Goal: Task Accomplishment & Management: Complete application form

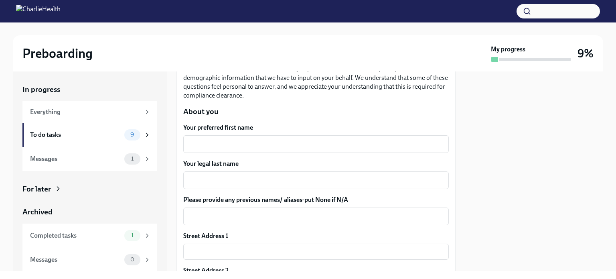
scroll to position [80, 0]
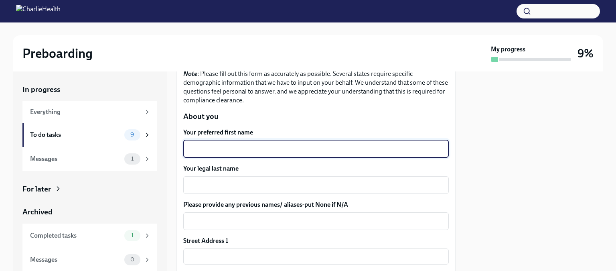
click at [245, 144] on textarea "Your preferred first name" at bounding box center [316, 149] width 256 height 10
type textarea "[PERSON_NAME]"
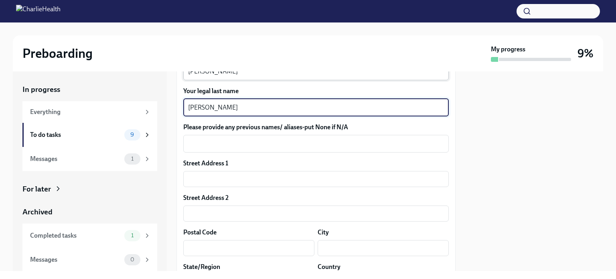
scroll to position [160, 0]
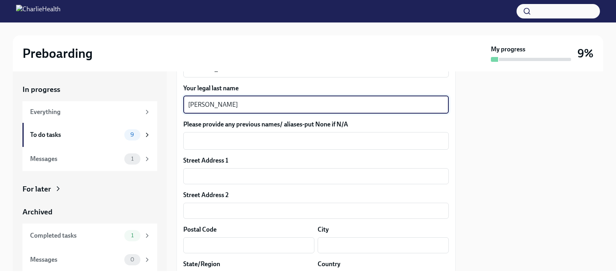
type textarea "[PERSON_NAME]"
click at [216, 185] on div "Street Address 1 ​ Street Address 2 ​ Postal Code ​ City ​ State/Region ​ Count…" at bounding box center [315, 225] width 265 height 138
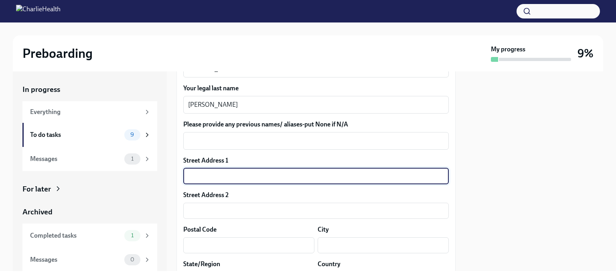
click at [222, 180] on input "text" at bounding box center [315, 176] width 265 height 16
type input "[STREET_ADDRESS]"
type input "80004"
type input "Arvada"
type input "CO"
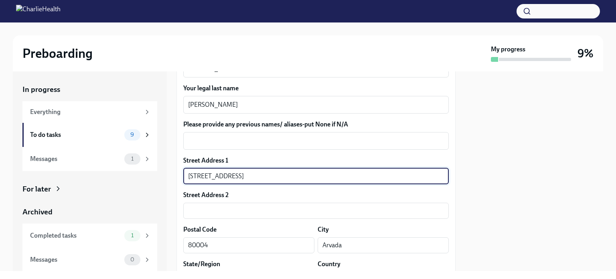
type input "US"
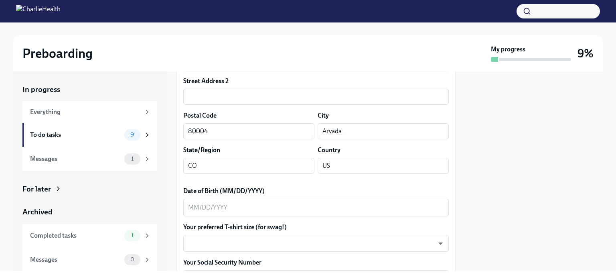
scroll to position [281, 0]
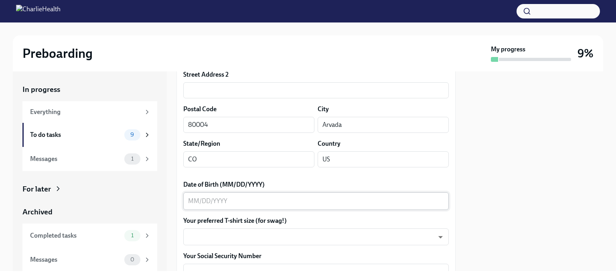
click at [229, 196] on div "x ​" at bounding box center [315, 201] width 265 height 18
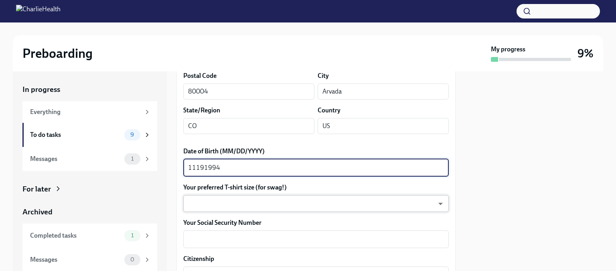
scroll to position [321, 0]
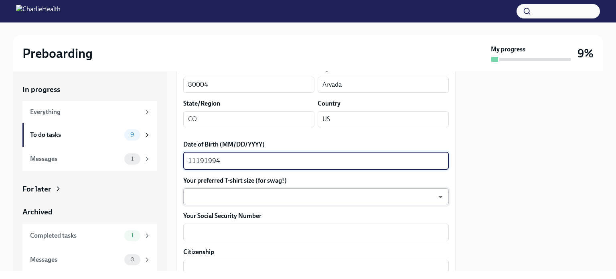
type textarea "11191994"
click at [231, 196] on body "Preboarding My progress 9% In progress Everything To do tasks 9 Messages 1 For …" at bounding box center [308, 139] width 616 height 279
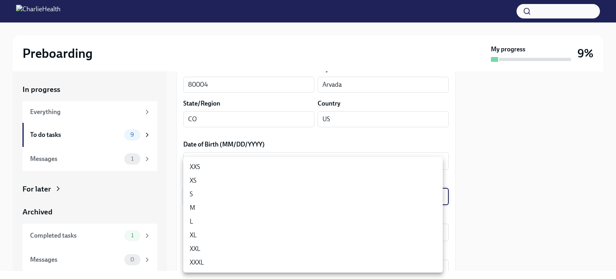
click at [231, 197] on li "S" at bounding box center [312, 194] width 259 height 14
type input "GYTm_qoab"
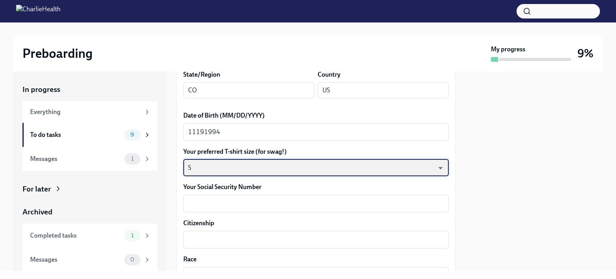
scroll to position [361, 0]
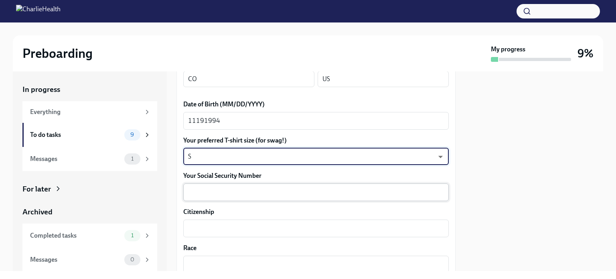
click at [247, 192] on textarea "Your Social Security Number" at bounding box center [316, 192] width 256 height 10
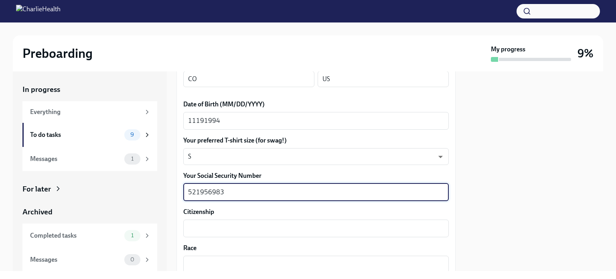
scroll to position [401, 0]
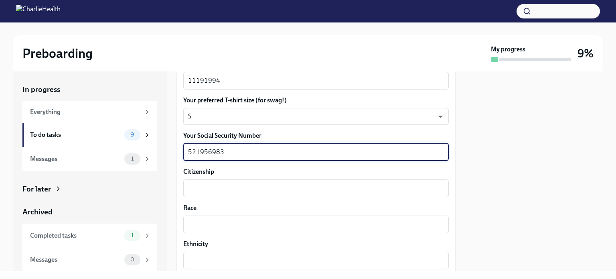
type textarea "521956983"
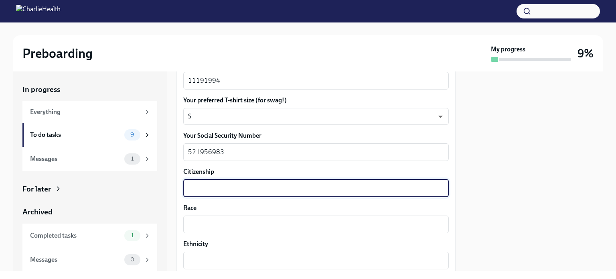
click at [247, 192] on textarea "Citizenship" at bounding box center [316, 188] width 256 height 10
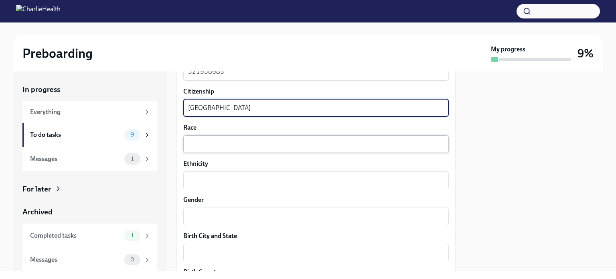
type textarea "[GEOGRAPHIC_DATA]"
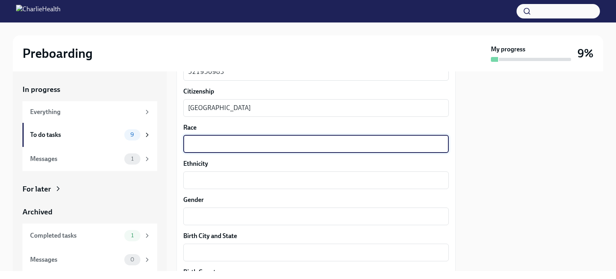
click at [240, 148] on textarea "Race" at bounding box center [316, 144] width 256 height 10
type textarea "M"
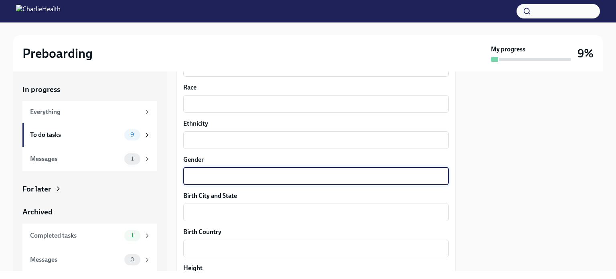
click at [308, 177] on textarea "Gender" at bounding box center [316, 176] width 256 height 10
type textarea "F"
click at [277, 105] on textarea "Race" at bounding box center [316, 104] width 256 height 10
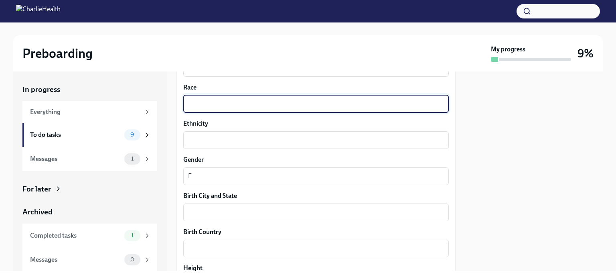
scroll to position [601, 0]
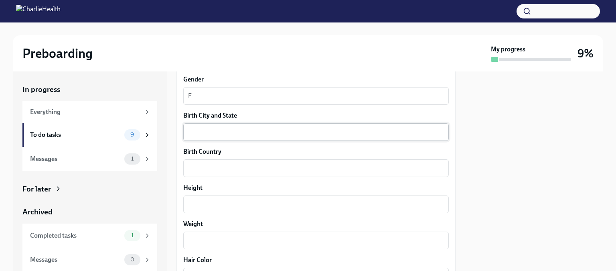
click at [251, 133] on textarea "Birth City and State" at bounding box center [316, 132] width 256 height 10
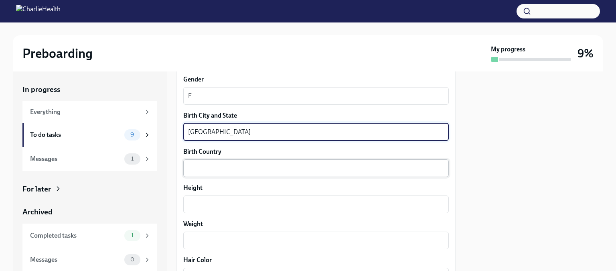
type textarea "[GEOGRAPHIC_DATA]"
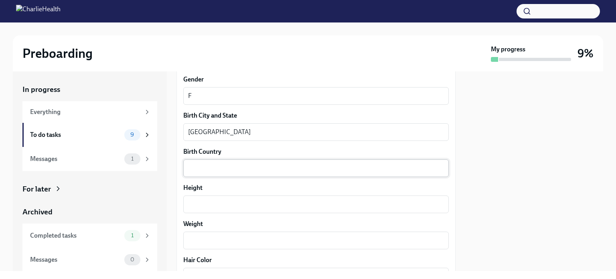
click at [245, 174] on div "x ​" at bounding box center [315, 168] width 265 height 18
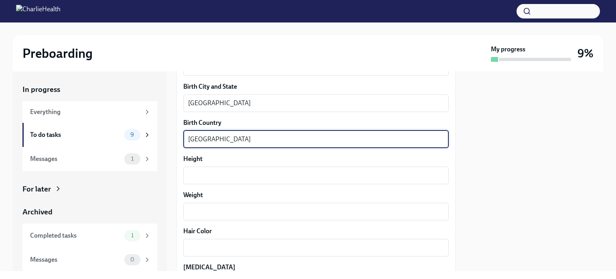
scroll to position [641, 0]
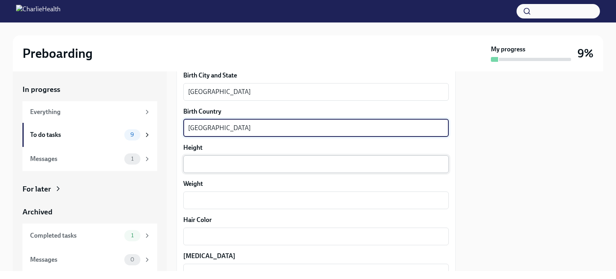
type textarea "[GEOGRAPHIC_DATA]"
click at [244, 162] on textarea "Height" at bounding box center [316, 164] width 256 height 10
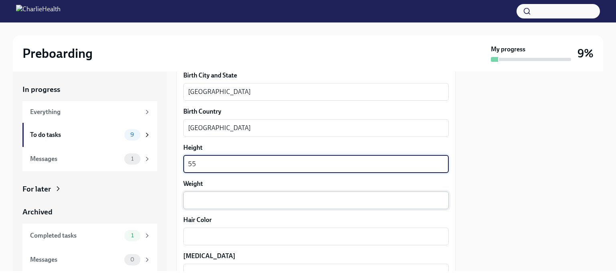
type textarea "55"
click at [228, 204] on textarea "Weight" at bounding box center [316, 200] width 256 height 10
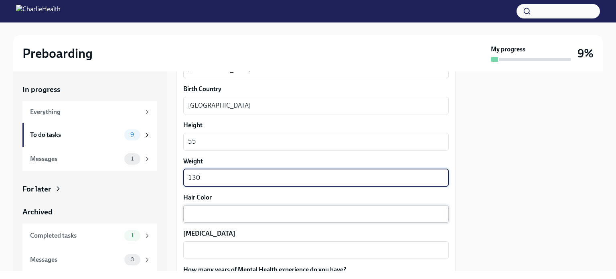
scroll to position [681, 0]
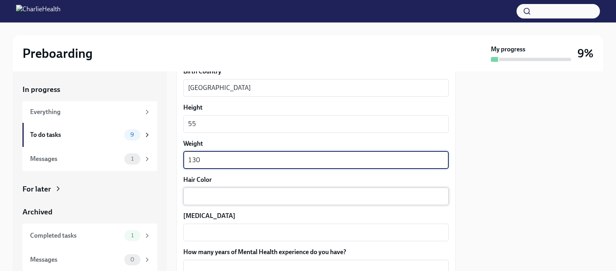
type textarea "130"
click at [239, 194] on textarea "Hair Color" at bounding box center [316, 196] width 256 height 10
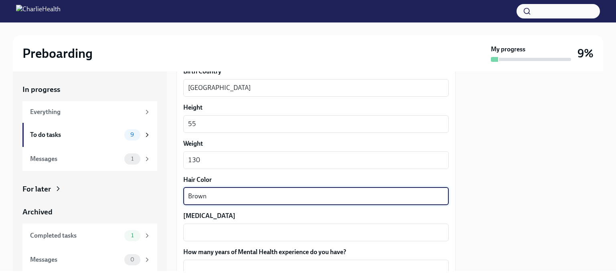
scroll to position [762, 0]
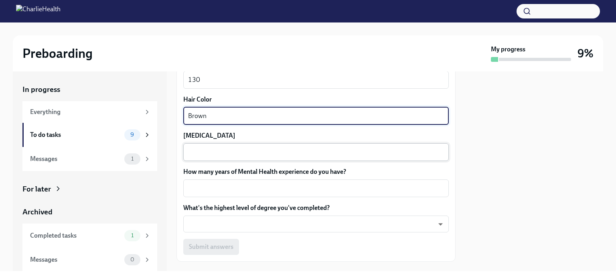
type textarea "Brown"
click at [262, 154] on textarea "[MEDICAL_DATA]" at bounding box center [316, 152] width 256 height 10
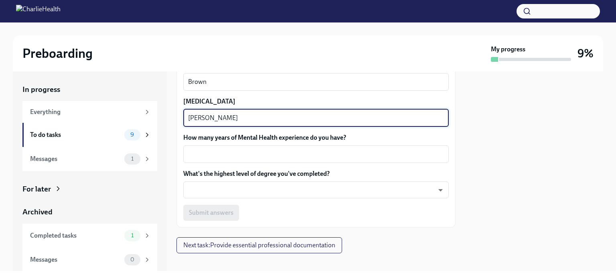
scroll to position [802, 0]
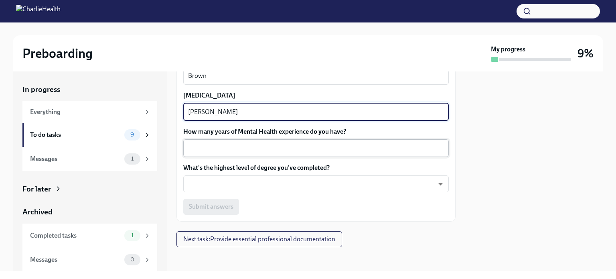
type textarea "[PERSON_NAME]"
click at [267, 155] on div "x ​" at bounding box center [315, 148] width 265 height 18
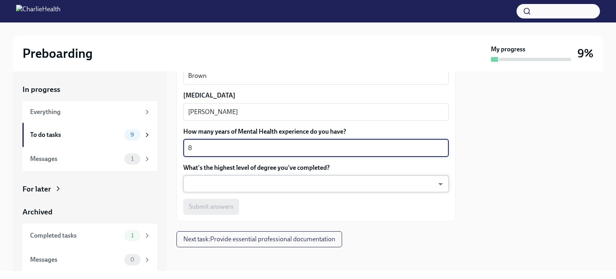
type textarea "8"
click at [261, 184] on body "Preboarding My progress 9% In progress Everything To do tasks 9 Messages 1 For …" at bounding box center [308, 139] width 616 height 279
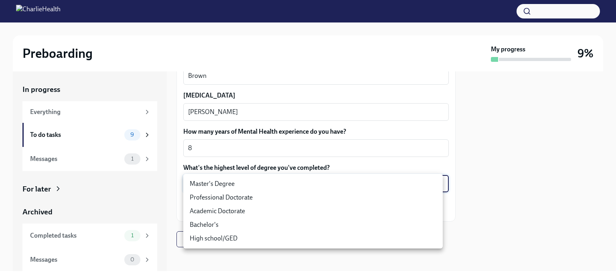
click at [261, 184] on li "Master's Degree" at bounding box center [312, 184] width 259 height 14
type input "2vBr-ghkD"
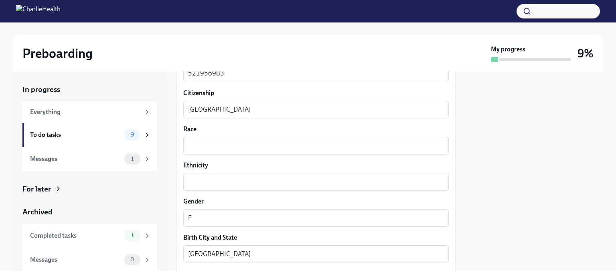
scroll to position [443, 0]
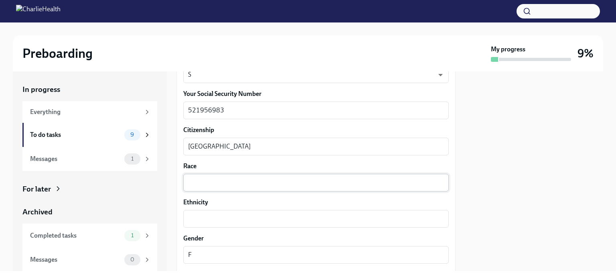
click at [230, 180] on textarea "Race" at bounding box center [316, 183] width 256 height 10
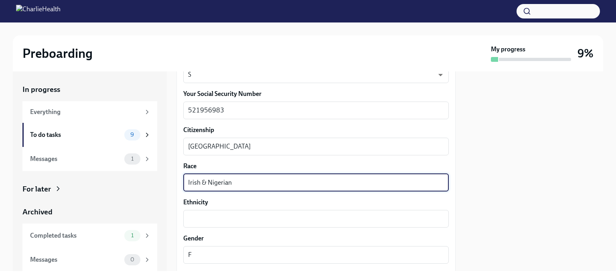
click at [223, 182] on textarea "Irish & Nigerian" at bounding box center [316, 183] width 256 height 10
type textarea "Irish & Nigerian"
click at [193, 225] on div "x ​" at bounding box center [315, 219] width 265 height 18
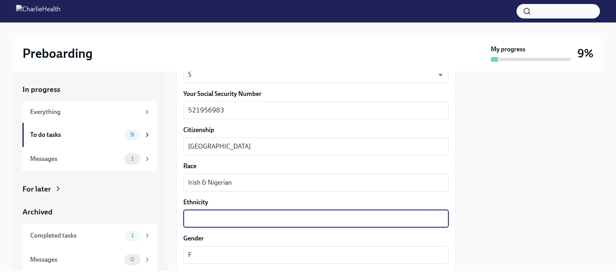
paste textarea "Irish & Nigerian"
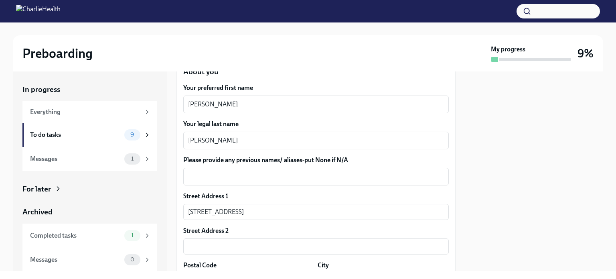
scroll to position [162, 0]
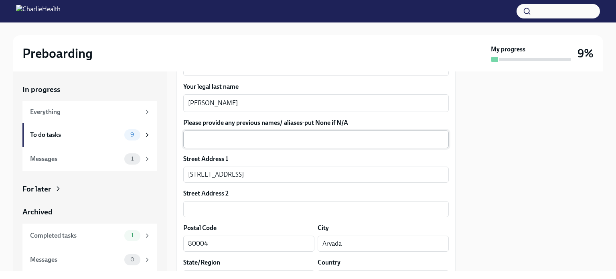
type textarea "Irish & Nigerian"
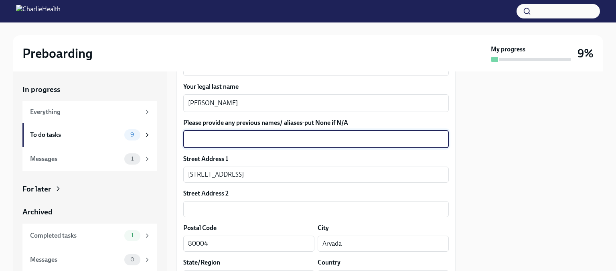
click at [295, 141] on textarea "Please provide any previous names/ aliases-put None if N/A" at bounding box center [316, 139] width 256 height 10
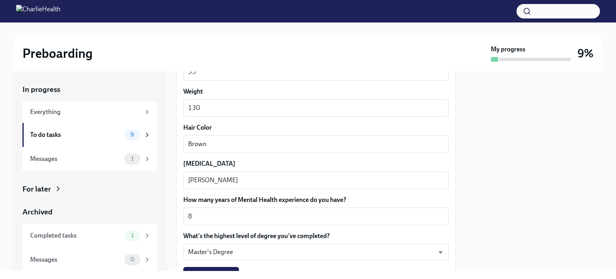
scroll to position [803, 0]
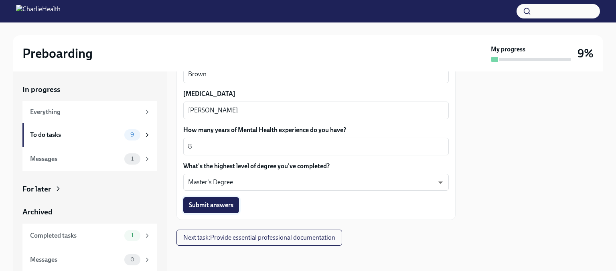
type textarea "N/A"
click at [218, 212] on button "Submit answers" at bounding box center [211, 205] width 56 height 16
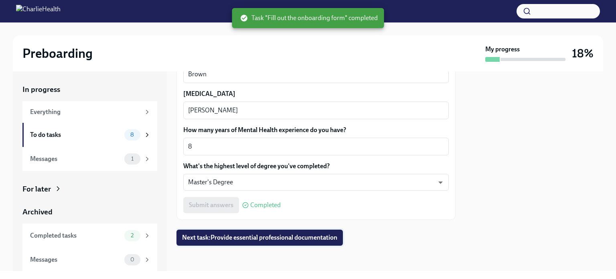
click at [289, 236] on span "Next task : Provide essential professional documentation" at bounding box center [259, 237] width 155 height 8
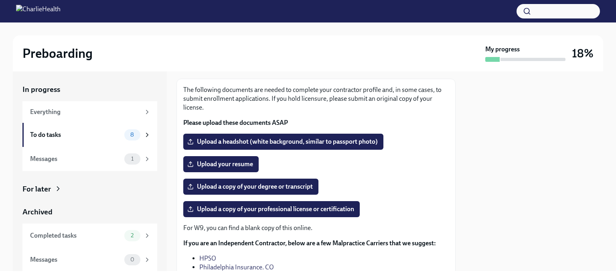
scroll to position [2, 0]
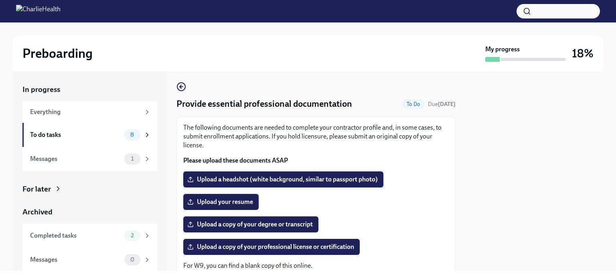
click at [302, 178] on span "Upload a headshot (white background, similar to passport photo)" at bounding box center [283, 179] width 189 height 8
click at [0, 0] on input "Upload a headshot (white background, similar to passport photo)" at bounding box center [0, 0] width 0 height 0
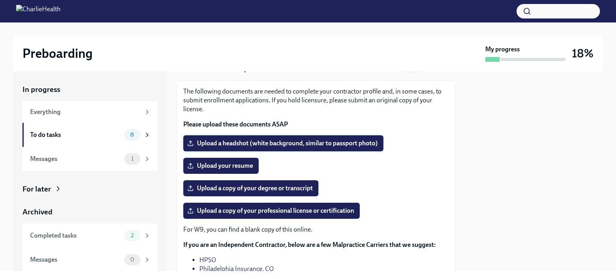
scroll to position [42, 0]
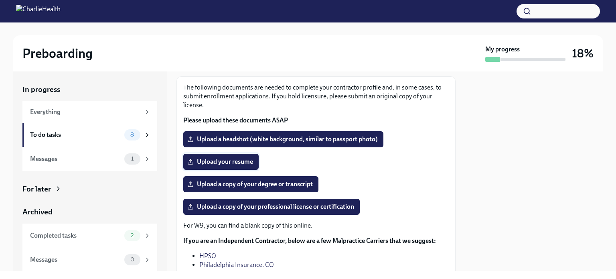
click at [236, 163] on span "Upload your resume" at bounding box center [221, 162] width 64 height 8
click at [0, 0] on input "Upload your resume" at bounding box center [0, 0] width 0 height 0
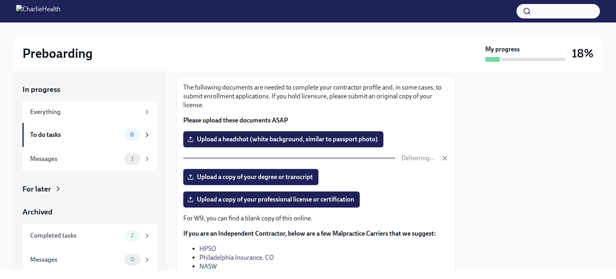
click at [244, 178] on span "Upload a copy of your degree or transcript" at bounding box center [251, 177] width 124 height 8
click at [0, 0] on input "Upload a copy of your degree or transcript" at bounding box center [0, 0] width 0 height 0
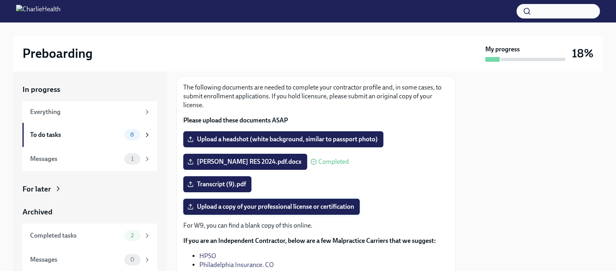
click at [321, 210] on span "Upload a copy of your professional license or certification" at bounding box center [271, 206] width 165 height 8
click at [0, 0] on input "Upload a copy of your professional license or certification" at bounding box center [0, 0] width 0 height 0
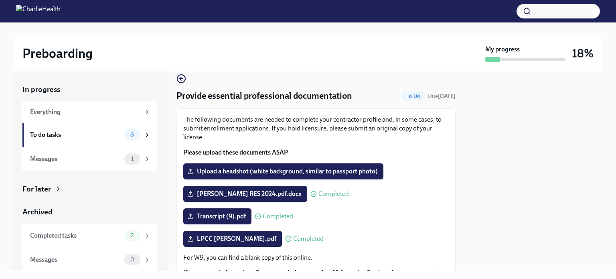
scroll to position [2, 0]
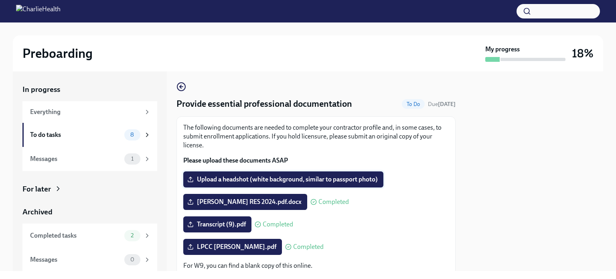
click at [325, 182] on span "Upload a headshot (white background, similar to passport photo)" at bounding box center [283, 179] width 189 height 8
click at [0, 0] on input "Upload a headshot (white background, similar to passport photo)" at bounding box center [0, 0] width 0 height 0
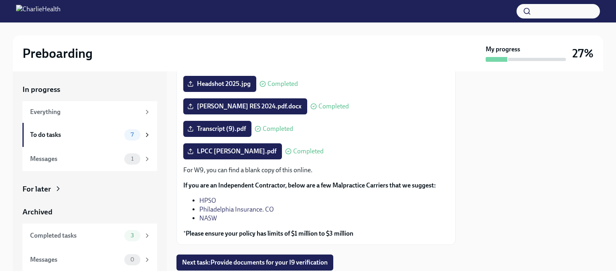
scroll to position [123, 0]
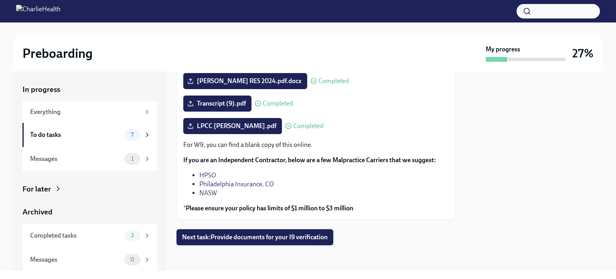
click at [275, 236] on span "Next task : Provide documents for your I9 verification" at bounding box center [255, 237] width 146 height 8
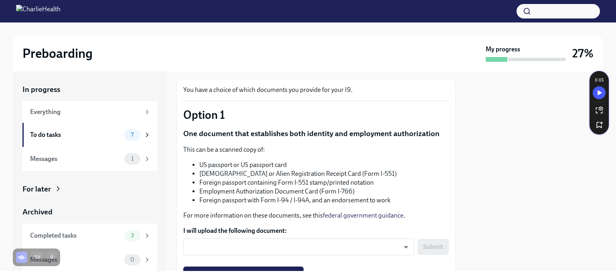
scroll to position [120, 0]
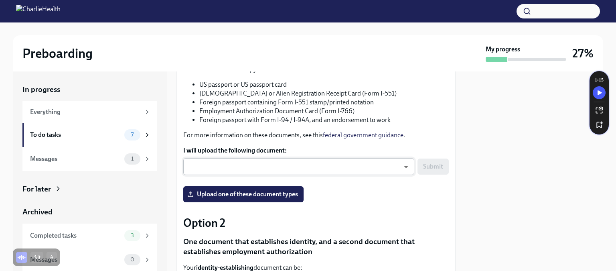
click at [371, 174] on body "Preboarding My progress 27% In progress Everything To do tasks 7 Messages 1 For…" at bounding box center [308, 139] width 616 height 279
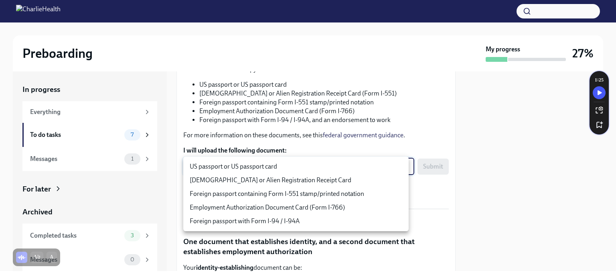
click at [358, 168] on li "US passport or US passport card" at bounding box center [295, 167] width 225 height 14
type input "KnYOjnC8x"
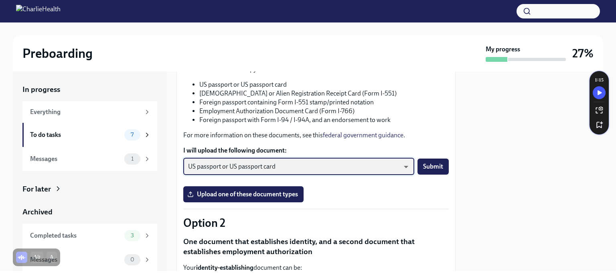
scroll to position [160, 0]
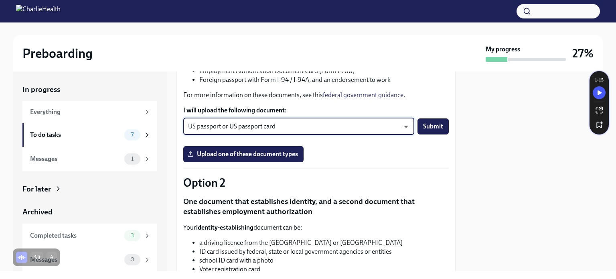
click at [407, 219] on div "You have a choice of which documents you provide for your I9. Option 1 One docu…" at bounding box center [315, 225] width 265 height 520
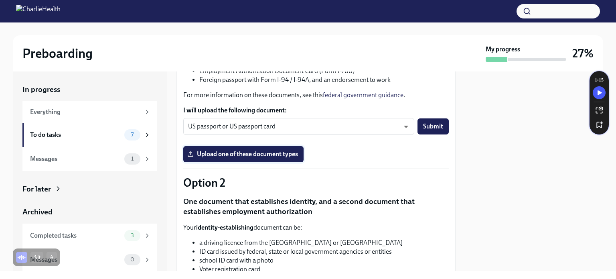
scroll to position [120, 0]
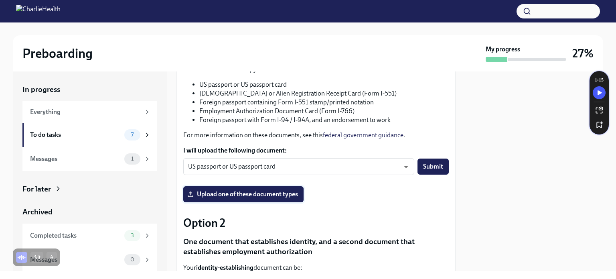
click at [247, 194] on span "Upload one of these document types" at bounding box center [243, 194] width 109 height 8
click at [0, 0] on input "Upload one of these document types" at bounding box center [0, 0] width 0 height 0
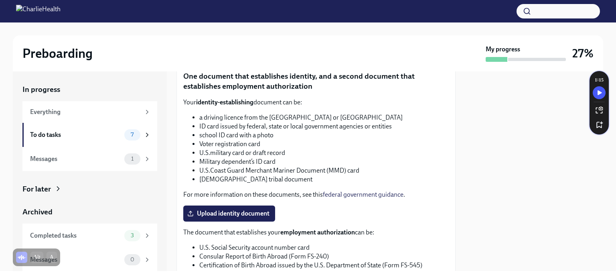
scroll to position [321, 0]
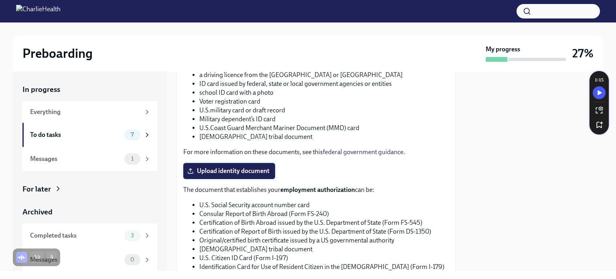
click at [230, 169] on span "Upload identity document" at bounding box center [229, 171] width 81 height 8
click at [0, 0] on input "Upload identity document" at bounding box center [0, 0] width 0 height 0
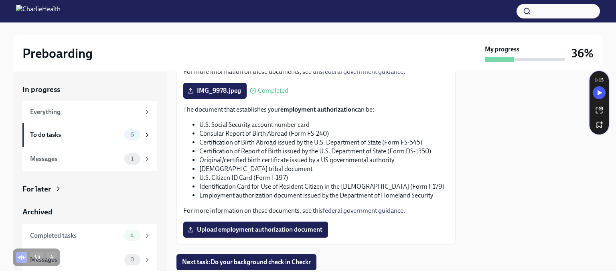
scroll to position [433, 0]
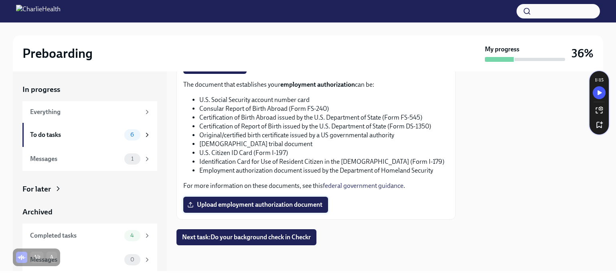
click at [277, 208] on span "Upload employment authorization document" at bounding box center [255, 204] width 133 height 8
click at [0, 0] on input "Upload employment authorization document" at bounding box center [0, 0] width 0 height 0
click at [300, 235] on span "Next task : Do your background check in Checkr" at bounding box center [246, 237] width 129 height 8
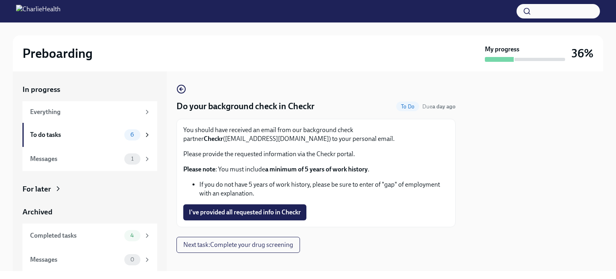
scroll to position [7, 0]
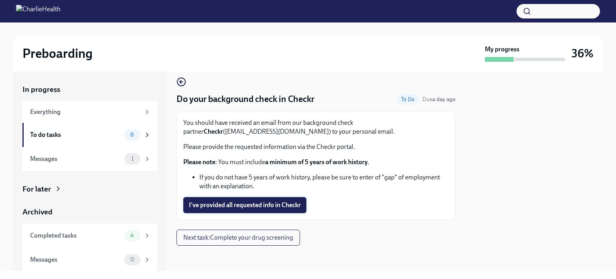
click at [259, 209] on button "I've provided all requested info in Checkr" at bounding box center [244, 205] width 123 height 16
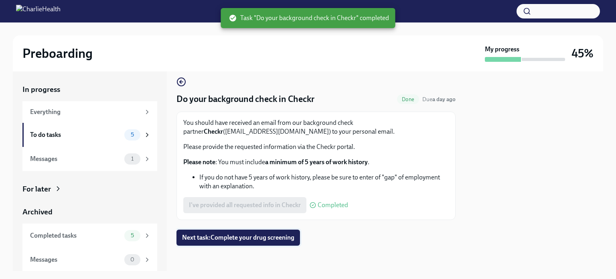
click at [254, 237] on span "Next task : Complete your drug screening" at bounding box center [238, 237] width 112 height 8
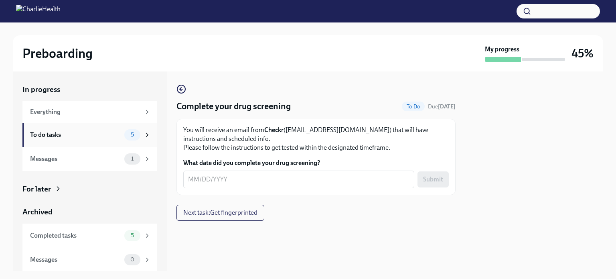
click at [104, 129] on div "To do tasks 5" at bounding box center [90, 134] width 121 height 11
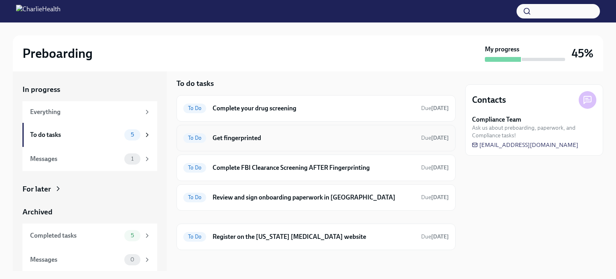
scroll to position [10, 0]
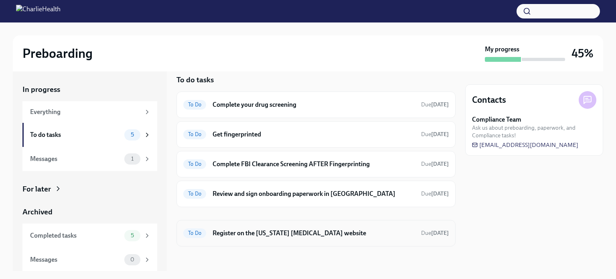
click at [306, 229] on h6 "Register on the [US_STATE] [MEDICAL_DATA] website" at bounding box center [313, 232] width 202 height 9
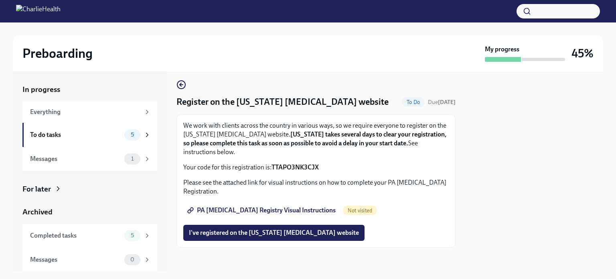
scroll to position [7, 0]
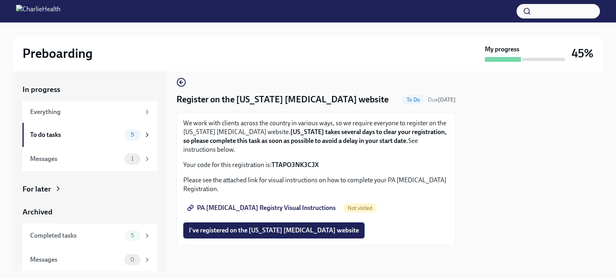
click at [291, 231] on span "I've registered on the [US_STATE] [MEDICAL_DATA] website" at bounding box center [274, 230] width 170 height 8
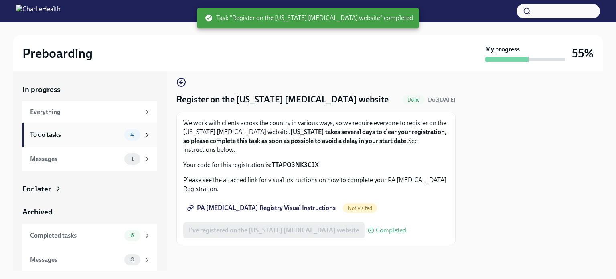
click at [97, 132] on div "To do tasks" at bounding box center [75, 134] width 91 height 9
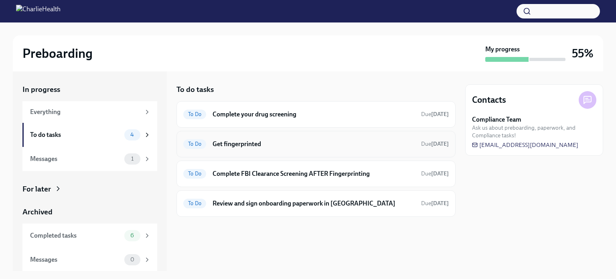
click at [269, 145] on h6 "Get fingerprinted" at bounding box center [313, 144] width 202 height 9
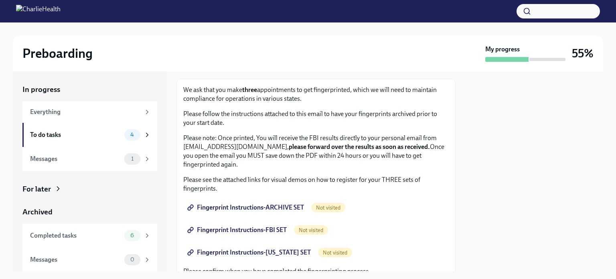
scroll to position [80, 0]
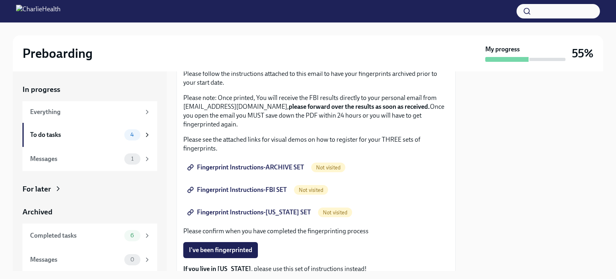
click at [222, 163] on span "Fingerprint Instructions-ARCHIVE SET" at bounding box center [246, 167] width 115 height 8
click at [238, 191] on span "Fingerprint Instructions-FBI SET" at bounding box center [238, 190] width 98 height 8
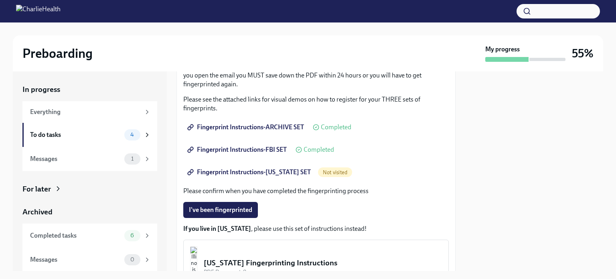
click at [265, 175] on span "Fingerprint Instructions-[US_STATE] SET" at bounding box center [250, 172] width 122 height 8
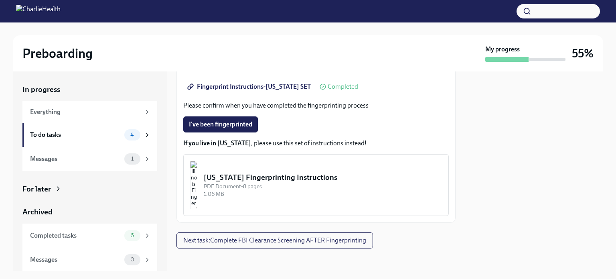
scroll to position [208, 0]
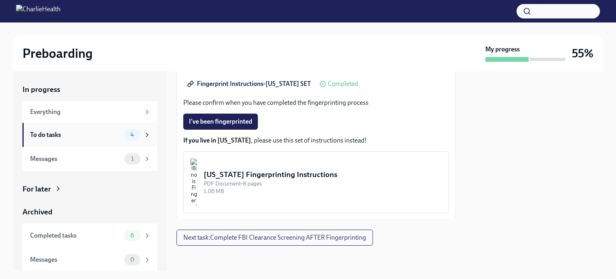
click at [66, 131] on div "To do tasks" at bounding box center [75, 134] width 91 height 9
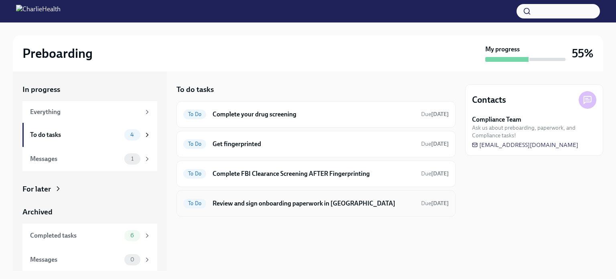
click at [348, 204] on h6 "Review and sign onboarding paperwork in [GEOGRAPHIC_DATA]" at bounding box center [313, 203] width 202 height 9
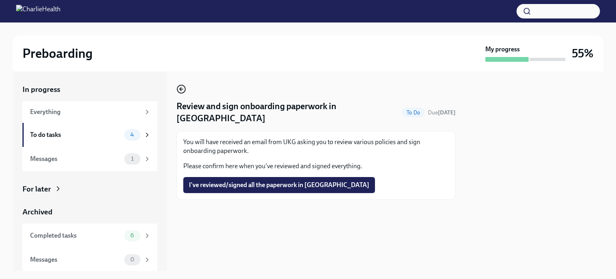
click at [180, 87] on icon "button" at bounding box center [181, 89] width 10 height 10
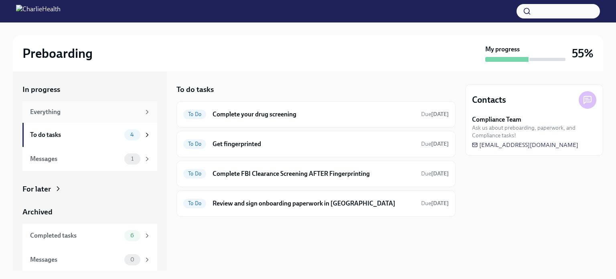
click at [126, 115] on div "Everything" at bounding box center [85, 111] width 110 height 9
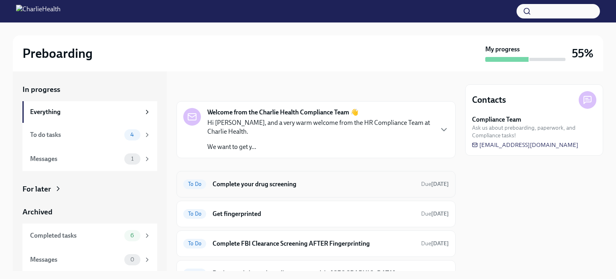
click at [295, 184] on h6 "Complete your drug screening" at bounding box center [313, 184] width 202 height 9
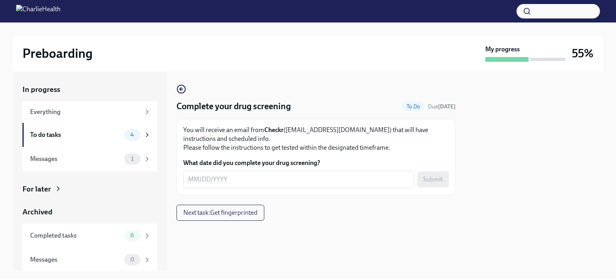
scroll to position [0, 0]
click at [109, 158] on div "Messages" at bounding box center [75, 158] width 91 height 9
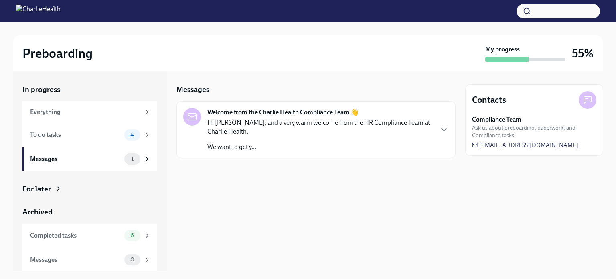
click at [315, 137] on div "Hi [PERSON_NAME], and a very warm welcome from the HR Compliance Team at Charli…" at bounding box center [319, 134] width 225 height 33
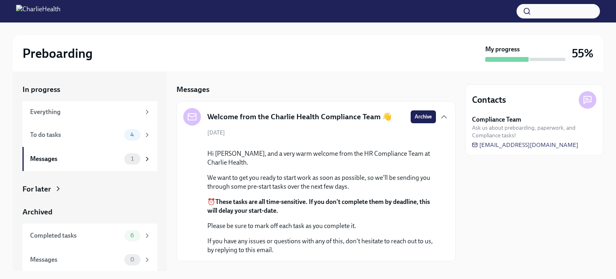
click at [412, 120] on button "Archive" at bounding box center [422, 116] width 25 height 13
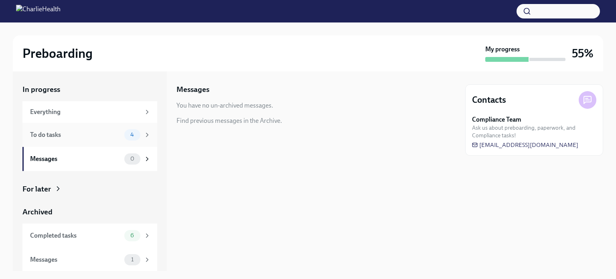
click at [101, 134] on div "To do tasks" at bounding box center [75, 134] width 91 height 9
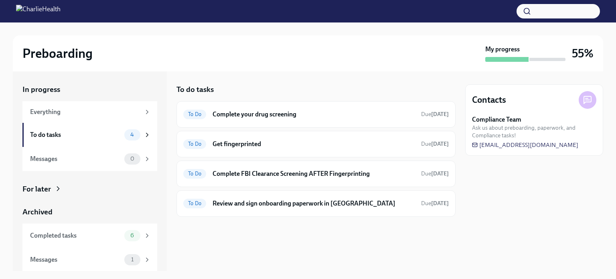
click at [52, 182] on div "In progress Everything To do tasks 4 Messages 0 For later Archived Completed ta…" at bounding box center [89, 177] width 135 height 187
click at [127, 234] on span "6" at bounding box center [131, 235] width 13 height 6
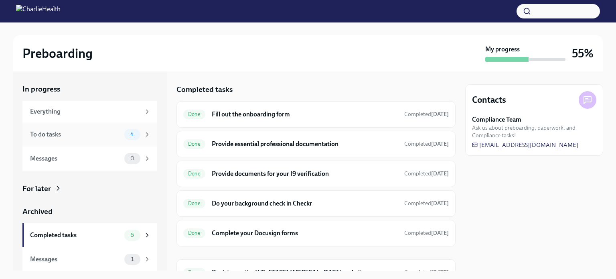
click at [127, 135] on span "4" at bounding box center [131, 134] width 13 height 6
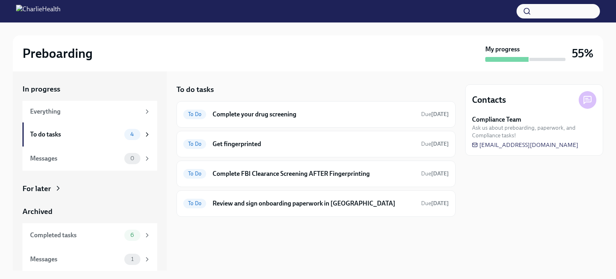
click at [577, 186] on div "Contacts Compliance Team Ask us about preboarding, paperwork, and Compliance ta…" at bounding box center [534, 170] width 138 height 199
